Goal: Task Accomplishment & Management: Manage account settings

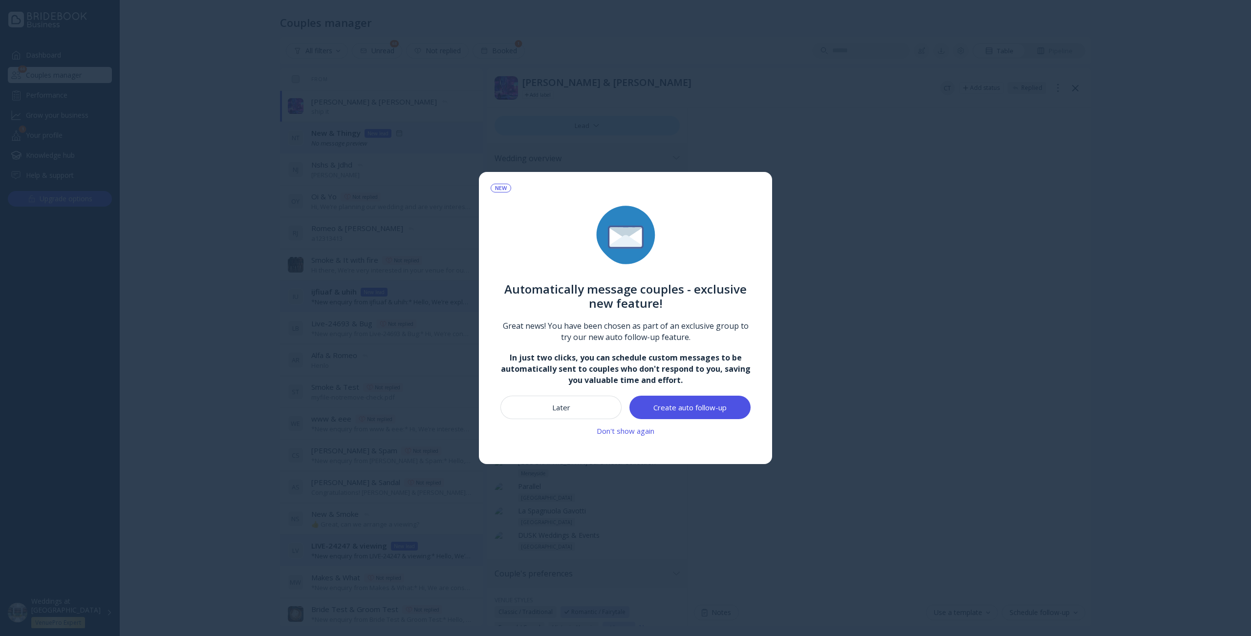
click at [620, 433] on div "Don't show again" at bounding box center [626, 431] width 58 height 8
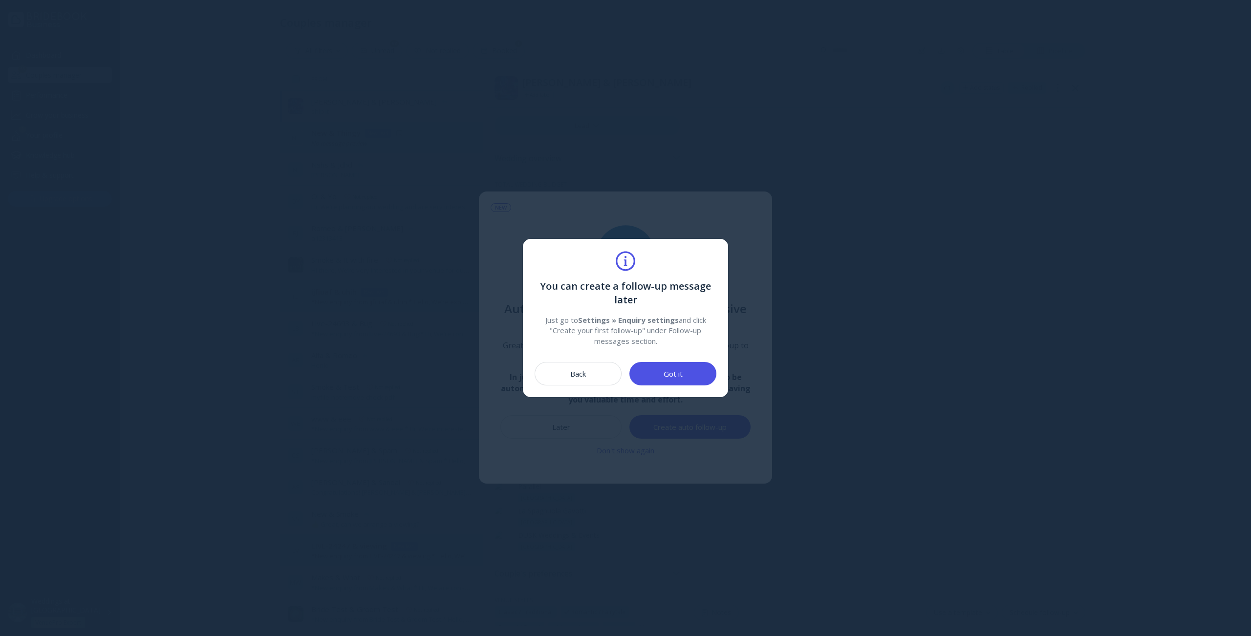
click at [560, 377] on button "Back" at bounding box center [578, 373] width 87 height 23
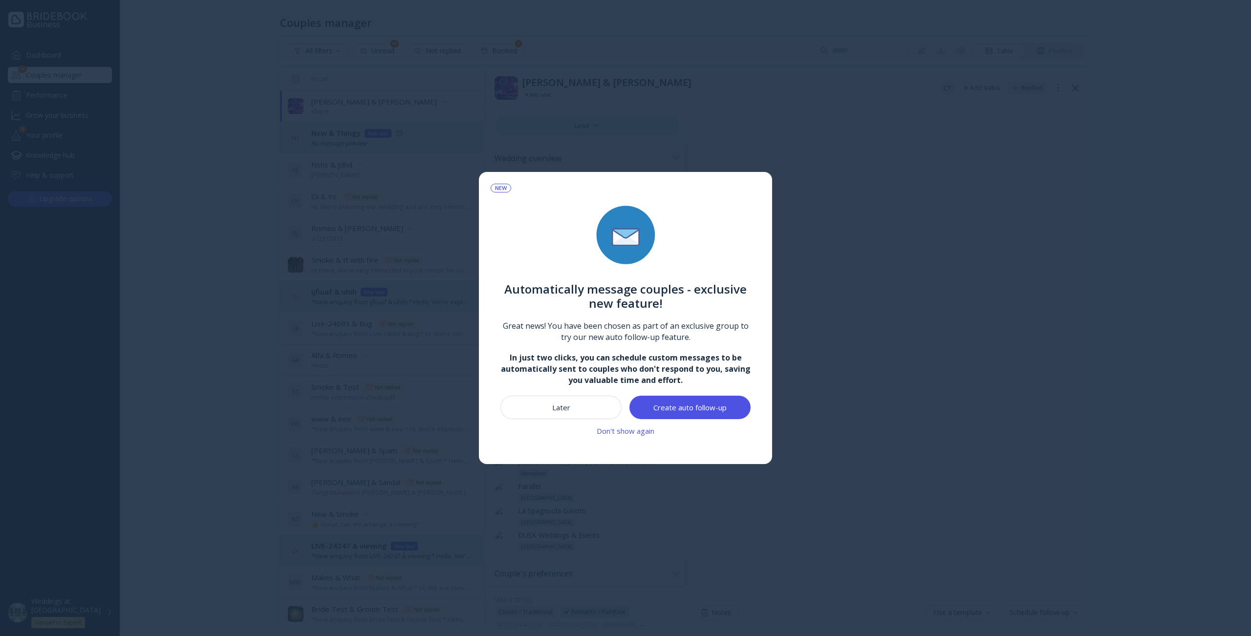
click at [413, 425] on div at bounding box center [625, 318] width 1251 height 636
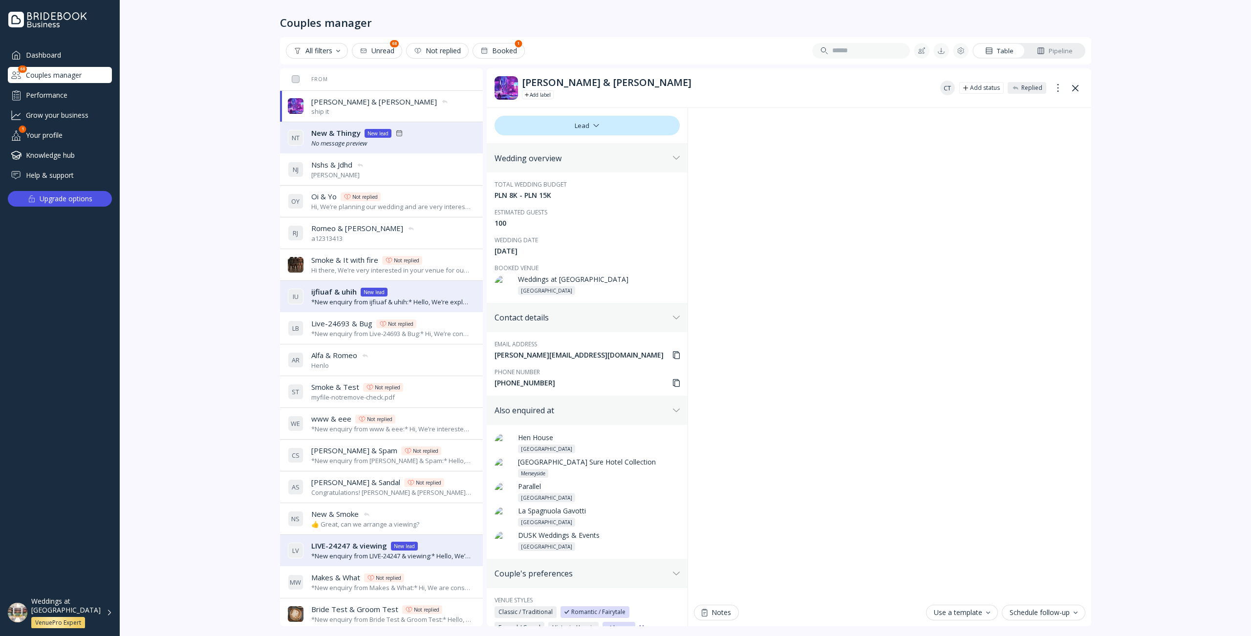
click at [65, 135] on div "Your profile" at bounding box center [60, 135] width 104 height 16
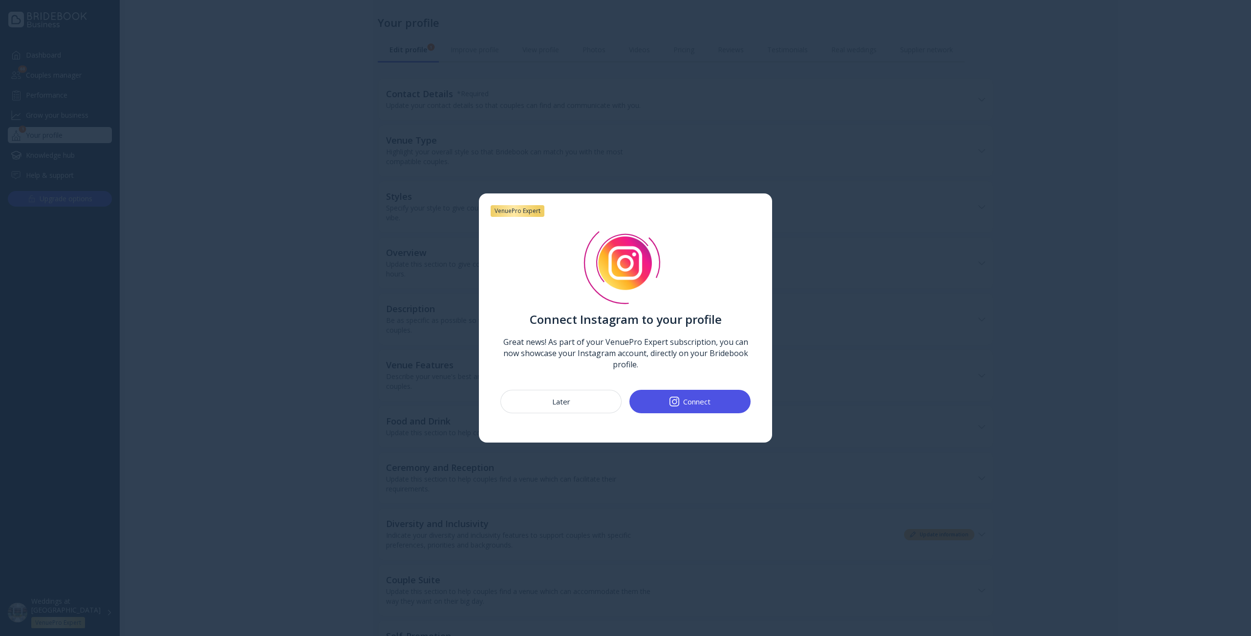
click at [551, 404] on button "Later" at bounding box center [561, 401] width 121 height 23
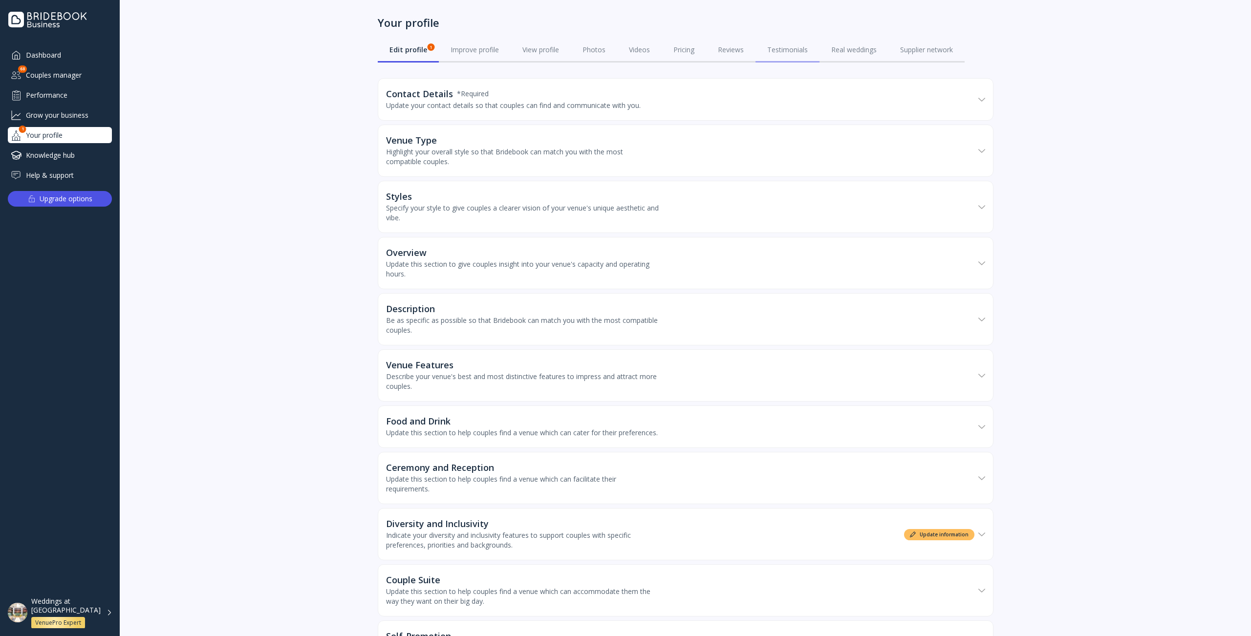
click at [767, 53] on div "Testimonials" at bounding box center [787, 50] width 41 height 10
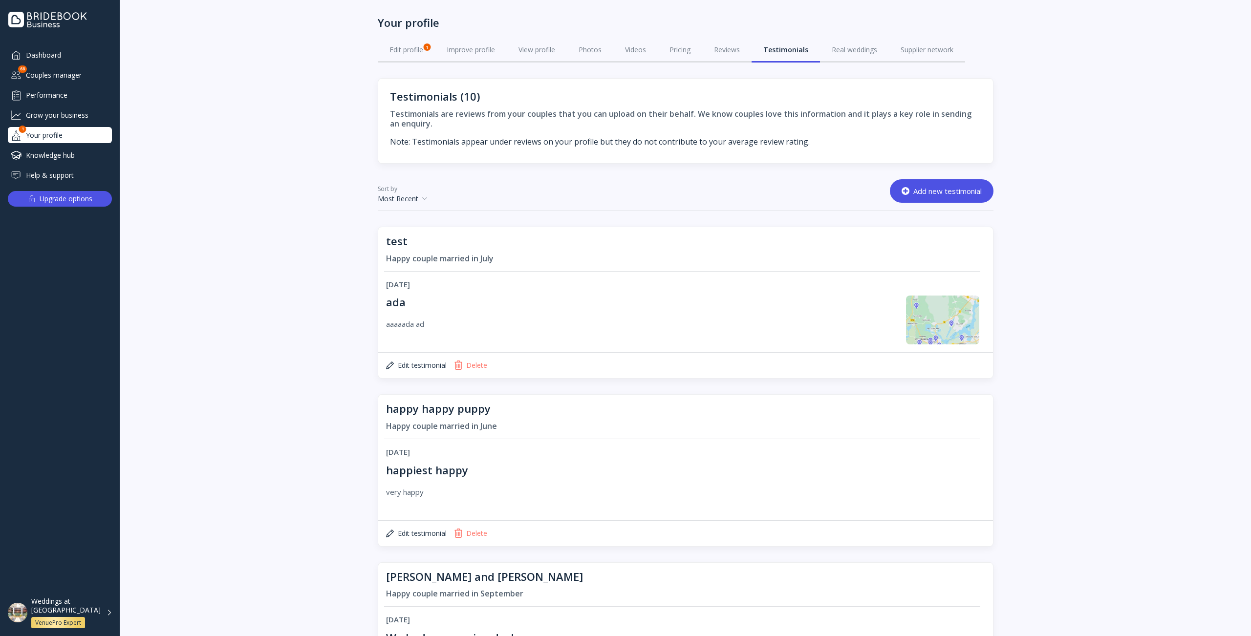
click at [919, 195] on div "Add new testimonial" at bounding box center [942, 191] width 80 height 8
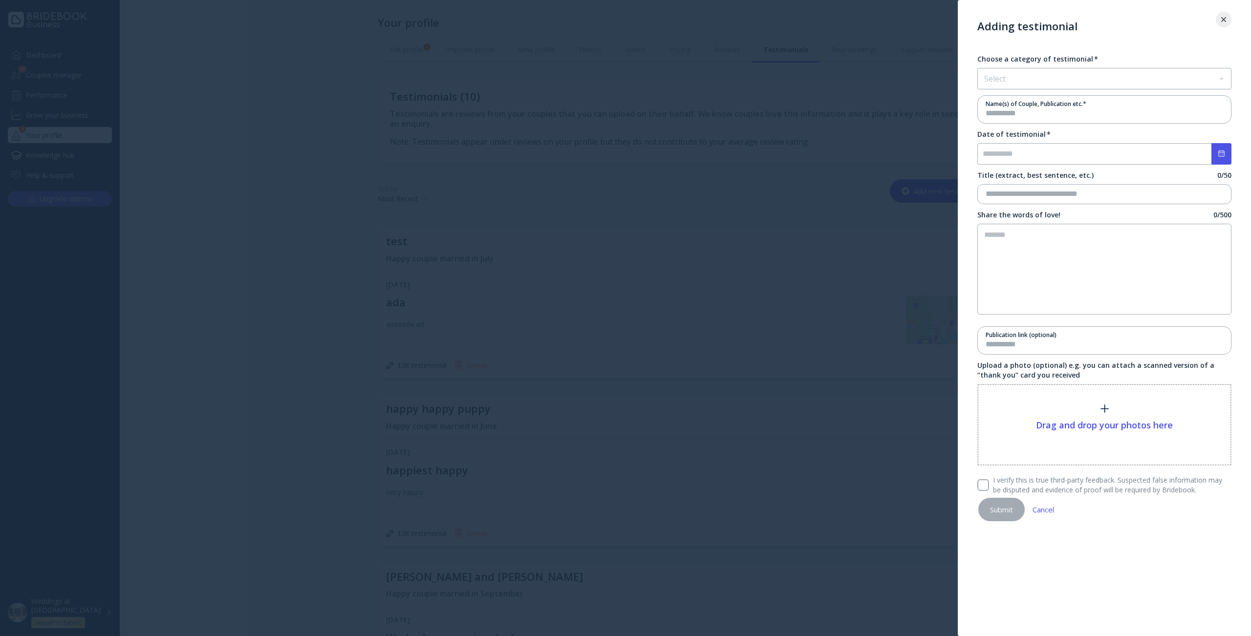
click at [896, 196] on div at bounding box center [625, 318] width 1251 height 636
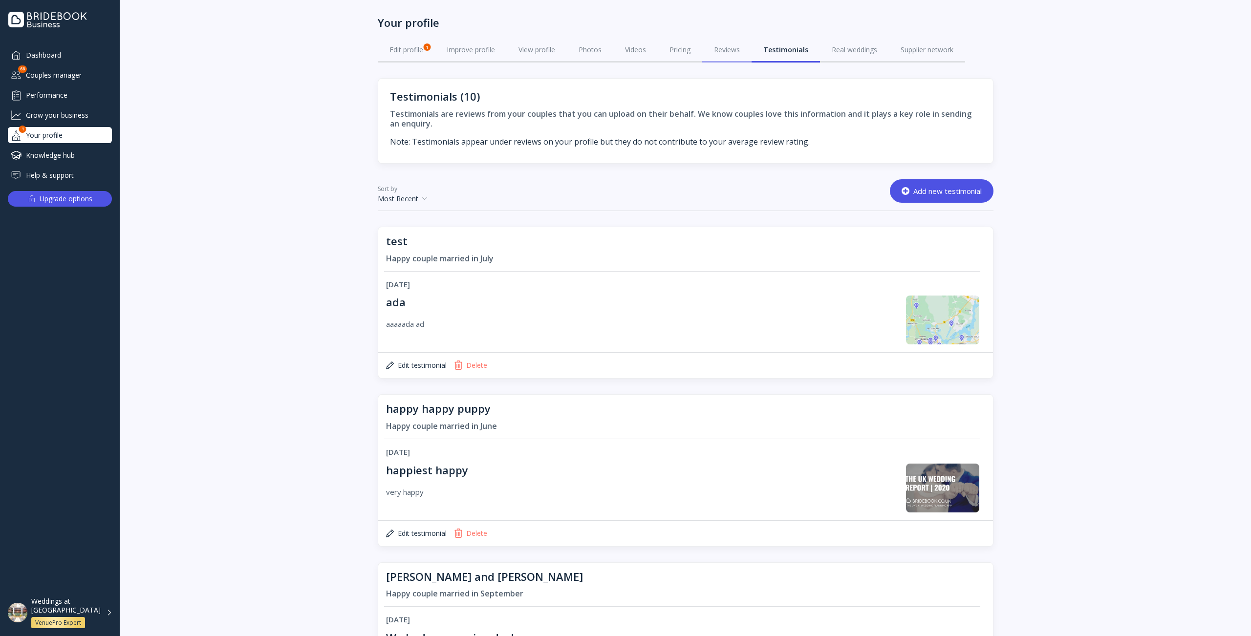
click at [731, 54] on div "Reviews" at bounding box center [727, 50] width 26 height 10
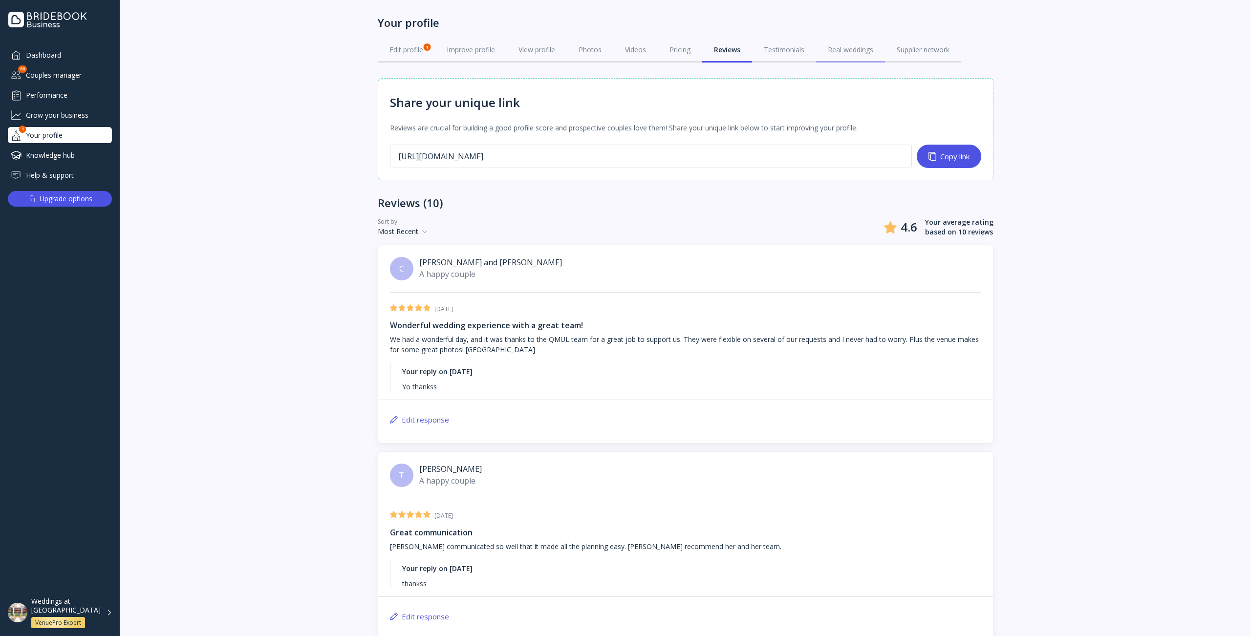
click at [855, 53] on div "Real weddings" at bounding box center [850, 50] width 45 height 10
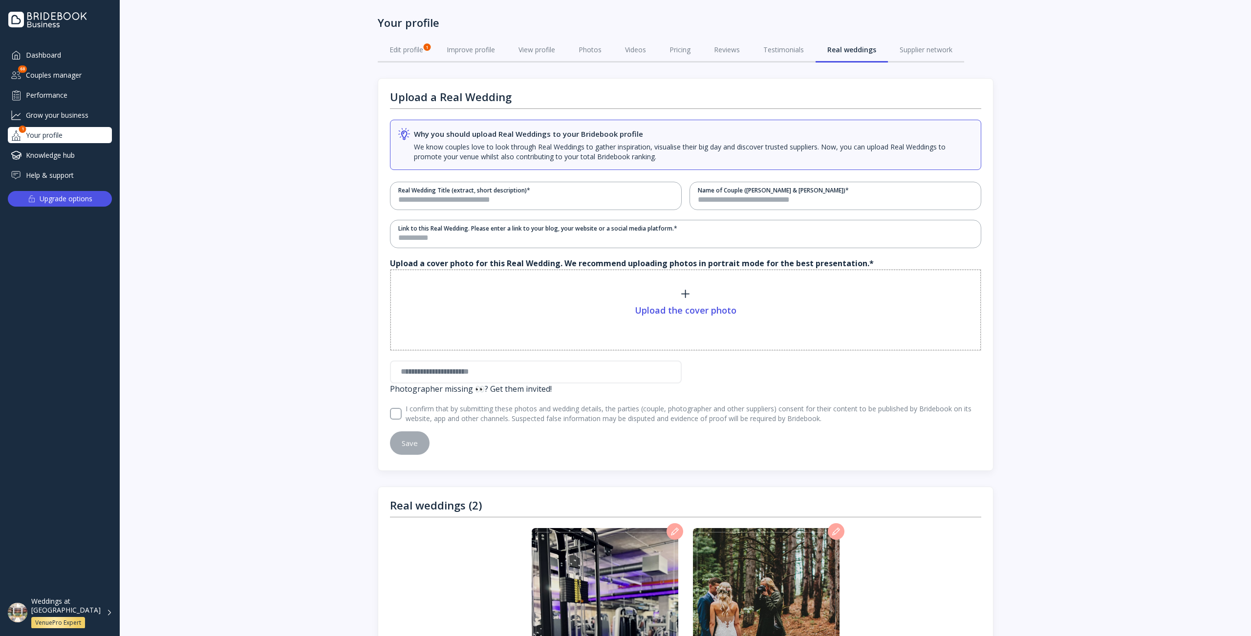
click at [70, 117] on div "Grow your business" at bounding box center [60, 115] width 104 height 16
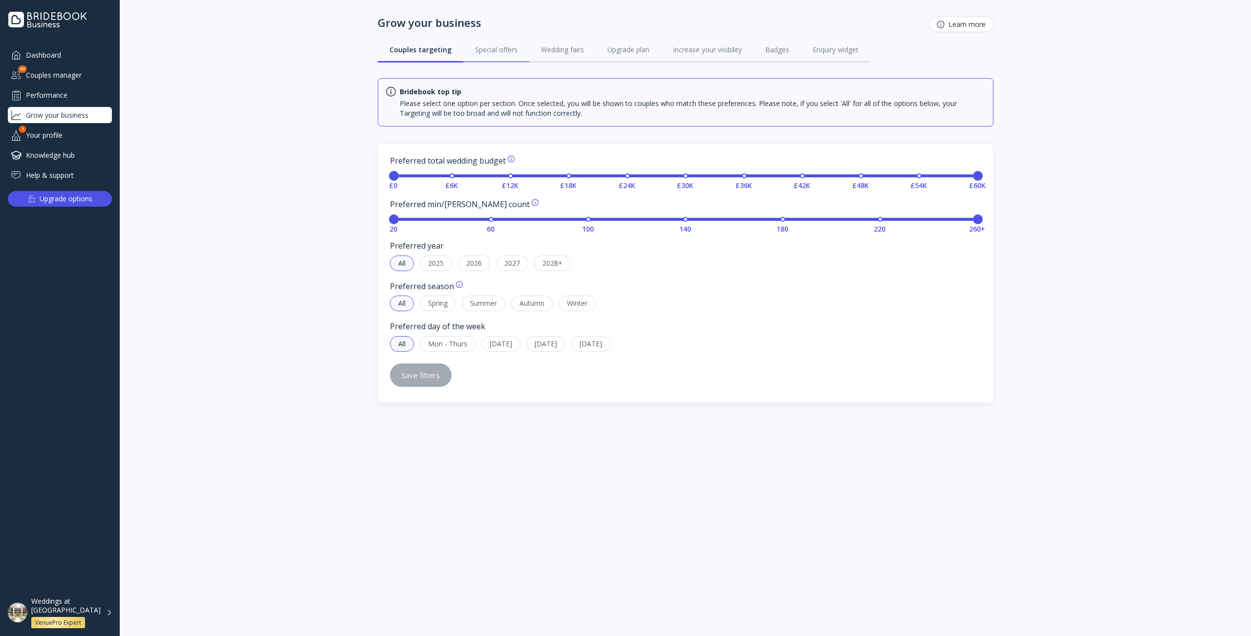
click at [501, 57] on link "Special offers" at bounding box center [496, 49] width 66 height 25
click at [298, 406] on div "Bridebook top tip Please select one option per section. Once selected, you will…" at bounding box center [686, 357] width 1132 height 558
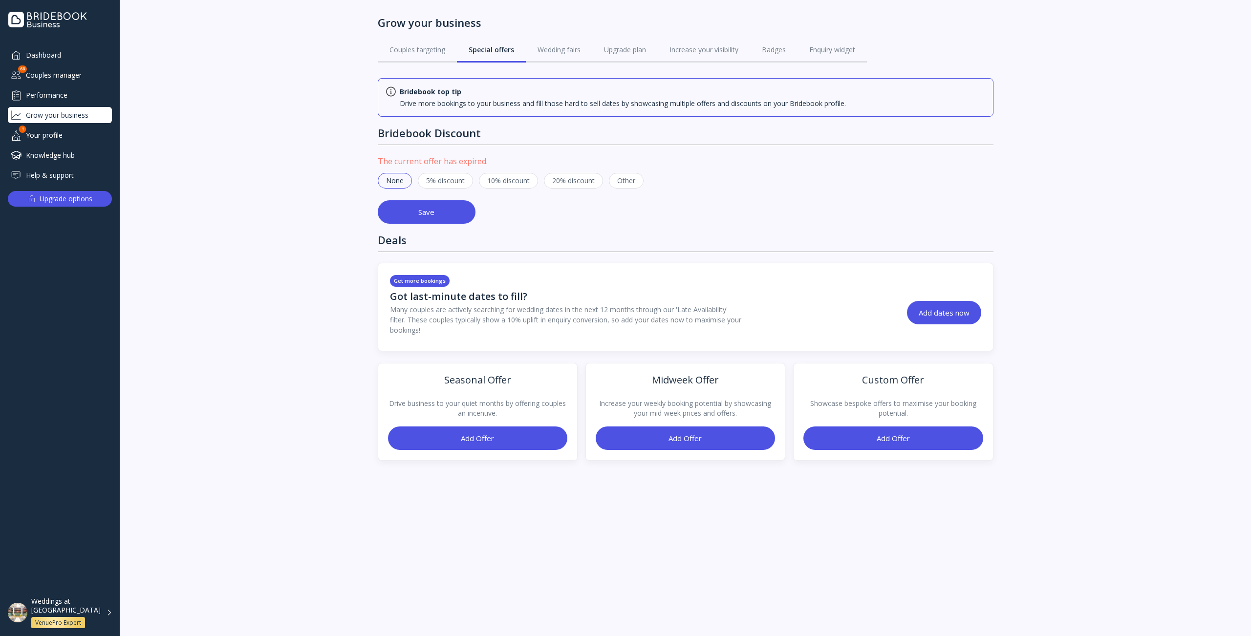
click at [517, 437] on button "Add Offer" at bounding box center [477, 438] width 179 height 23
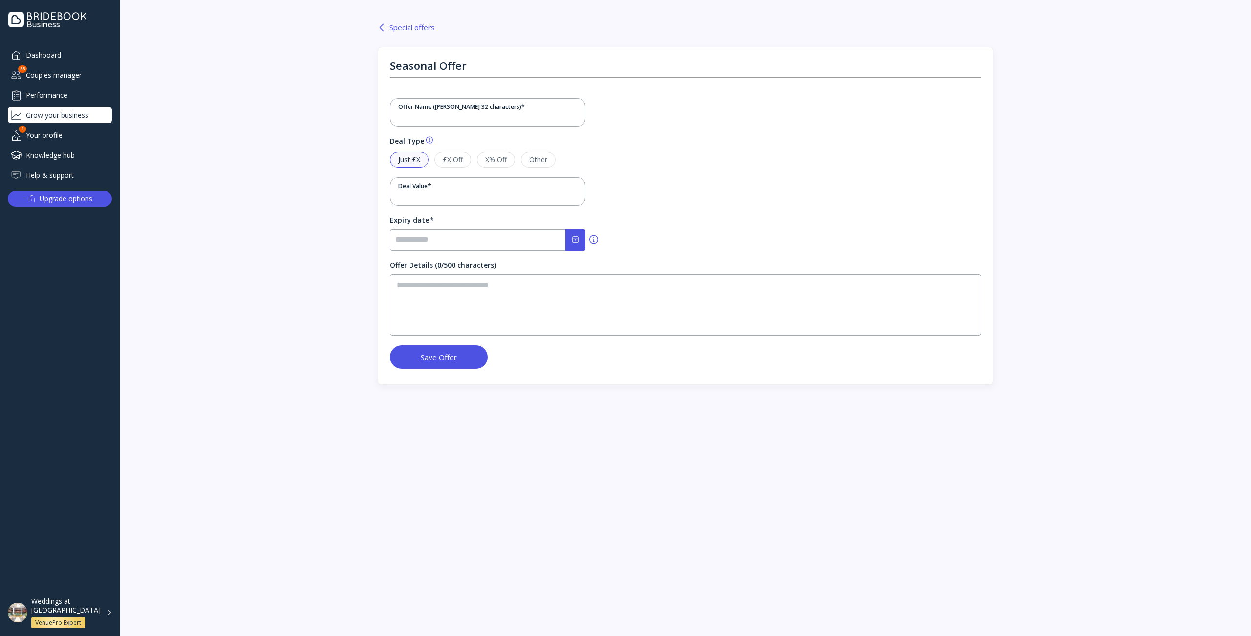
click at [409, 557] on div "Seasonal Offer Offer Name (max 32 characters) * Deal Type Just £X £X Off X% Off…" at bounding box center [686, 322] width 616 height 550
